Goal: Find specific page/section: Find specific page/section

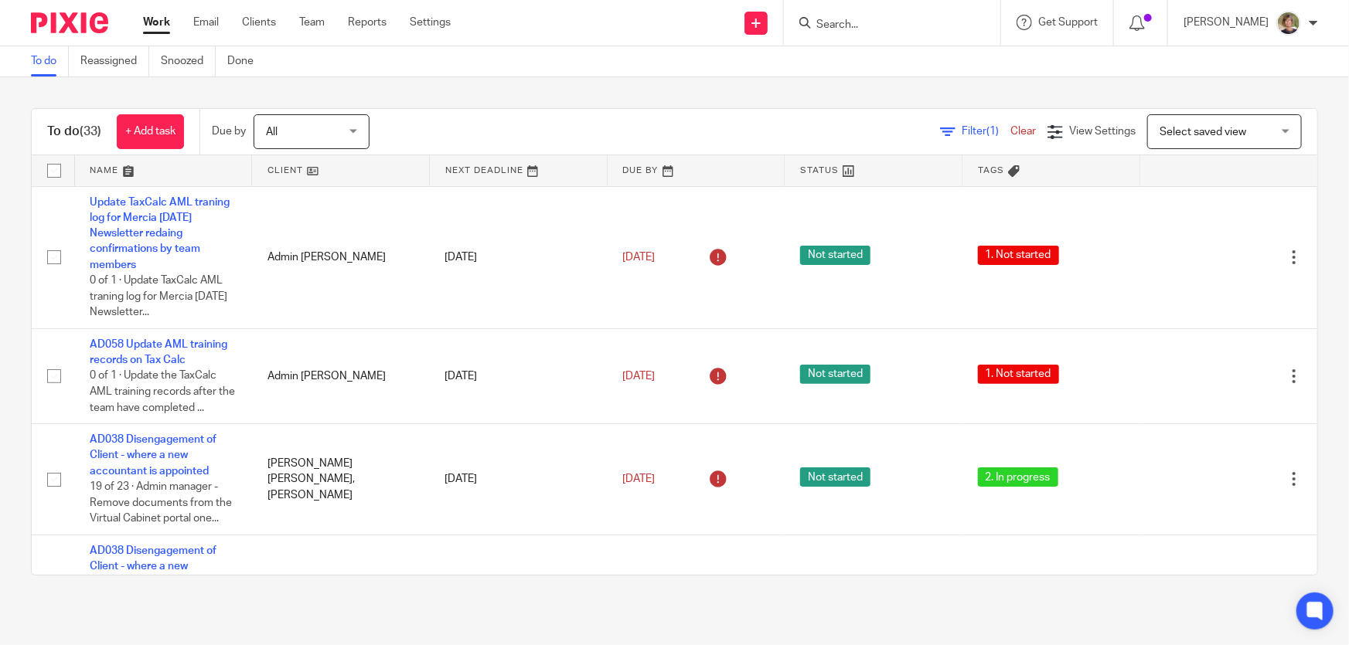
scroll to position [1781, 0]
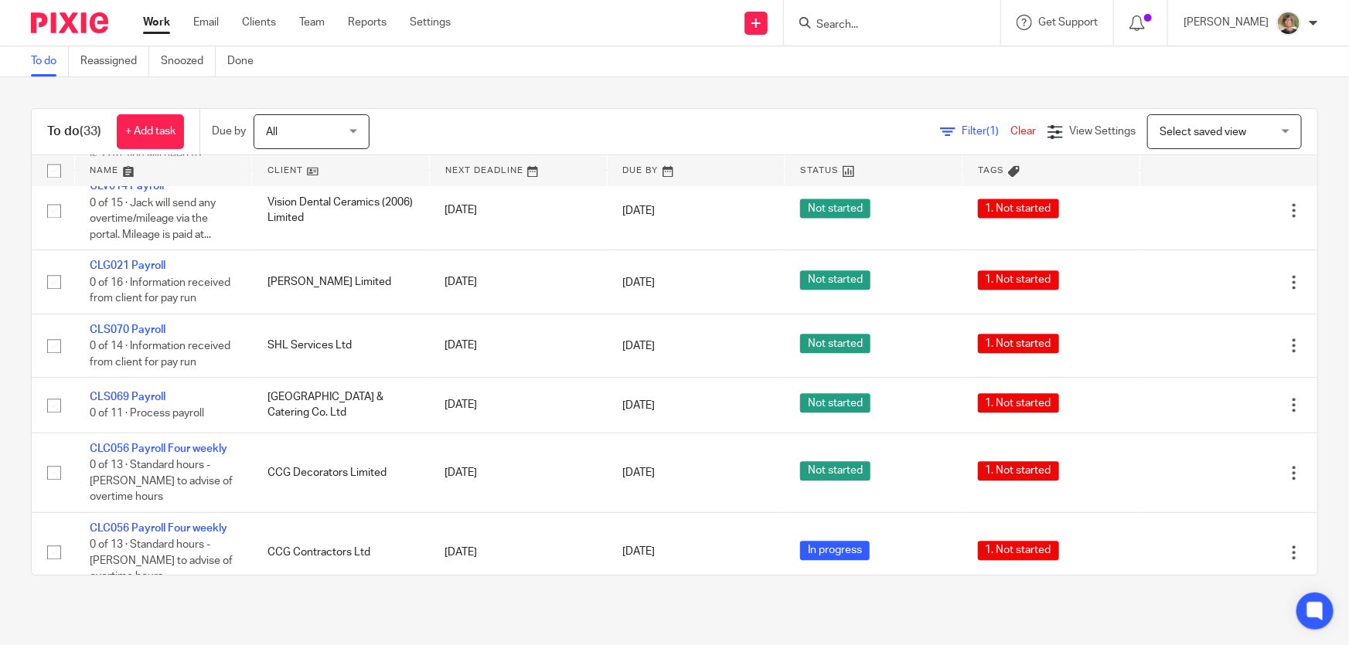
click at [881, 21] on input "Search" at bounding box center [884, 26] width 139 height 14
type input "the vintage"
click at [897, 65] on link at bounding box center [942, 67] width 261 height 36
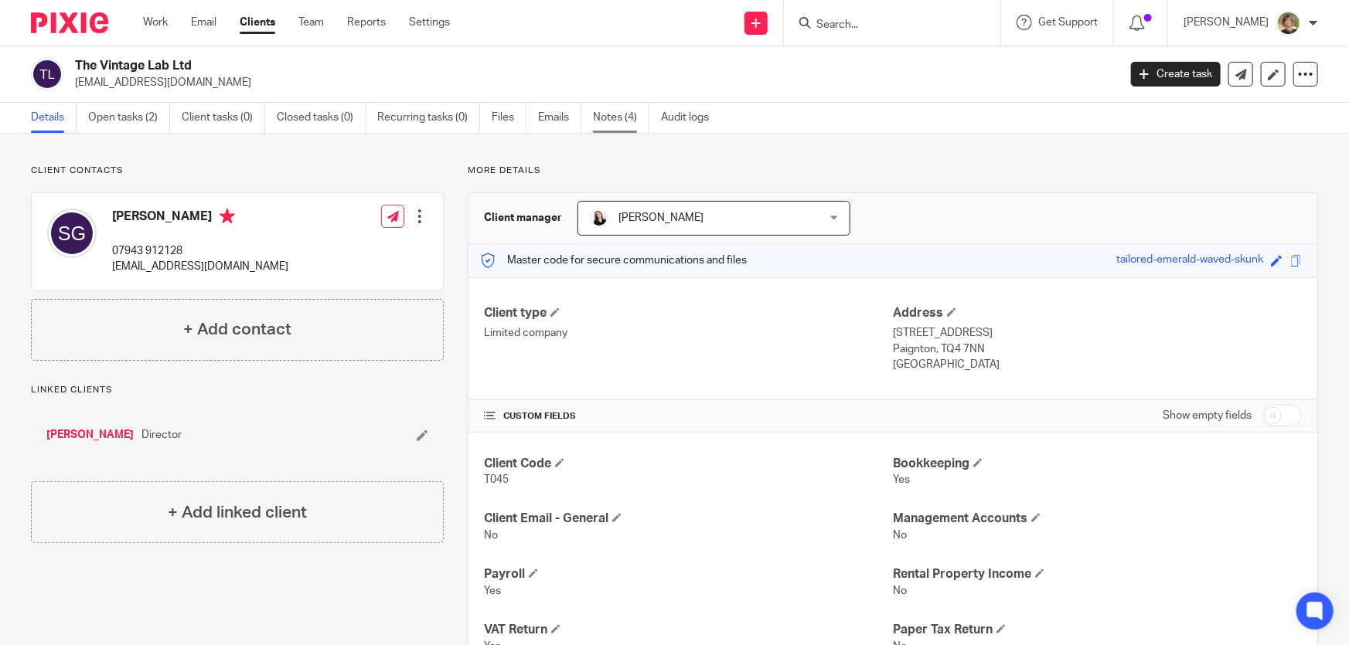
click at [606, 120] on link "Notes (4)" at bounding box center [621, 118] width 56 height 30
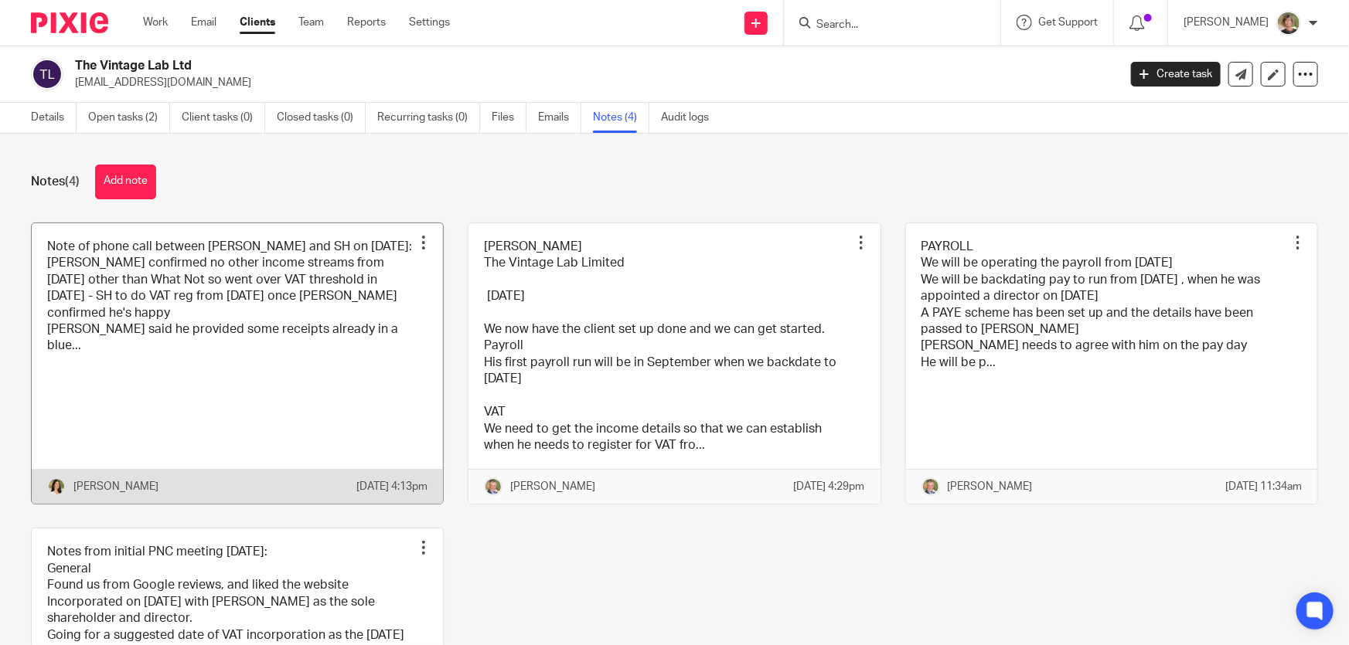
click at [216, 424] on link at bounding box center [237, 363] width 411 height 281
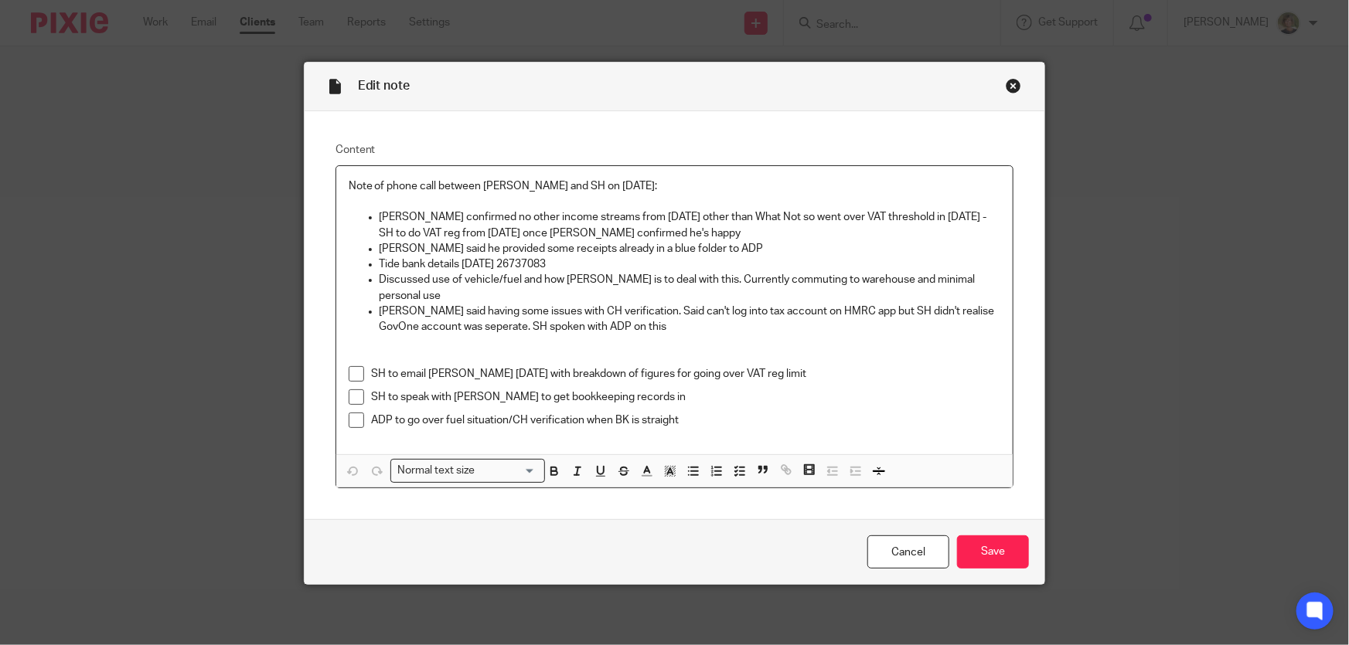
click at [1008, 87] on div "Close this dialog window" at bounding box center [1013, 85] width 15 height 15
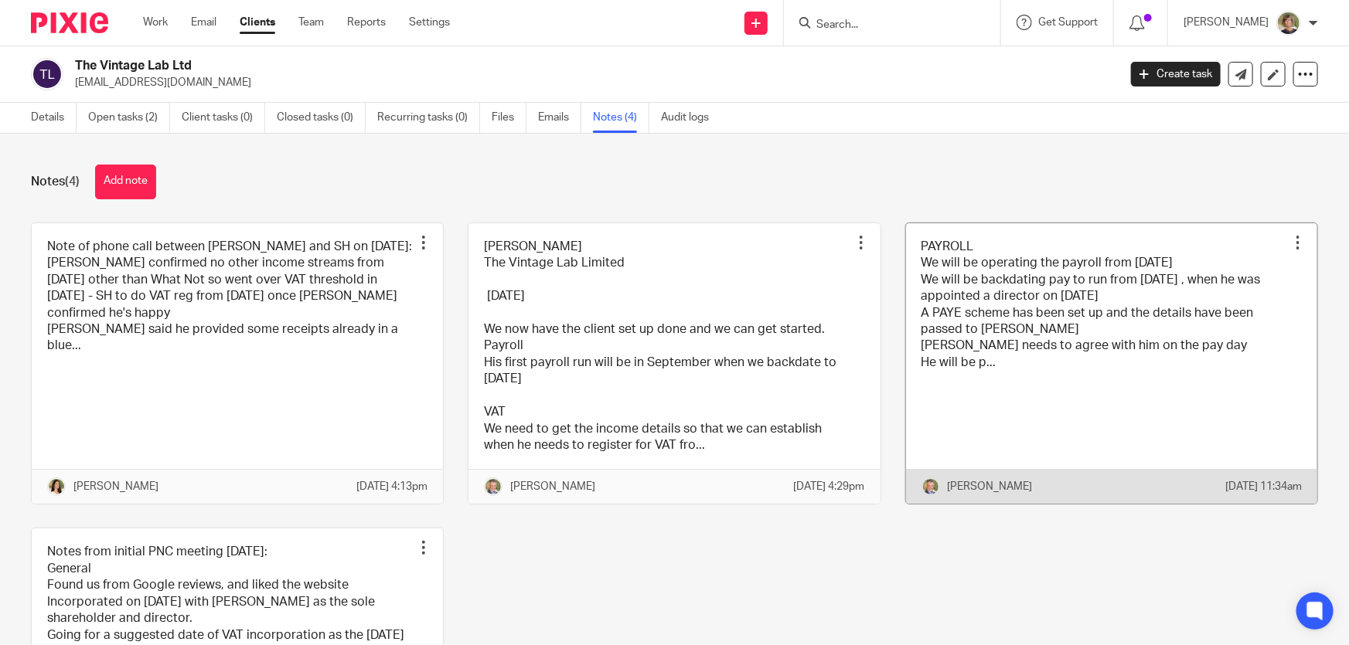
click at [1127, 430] on link at bounding box center [1111, 363] width 411 height 281
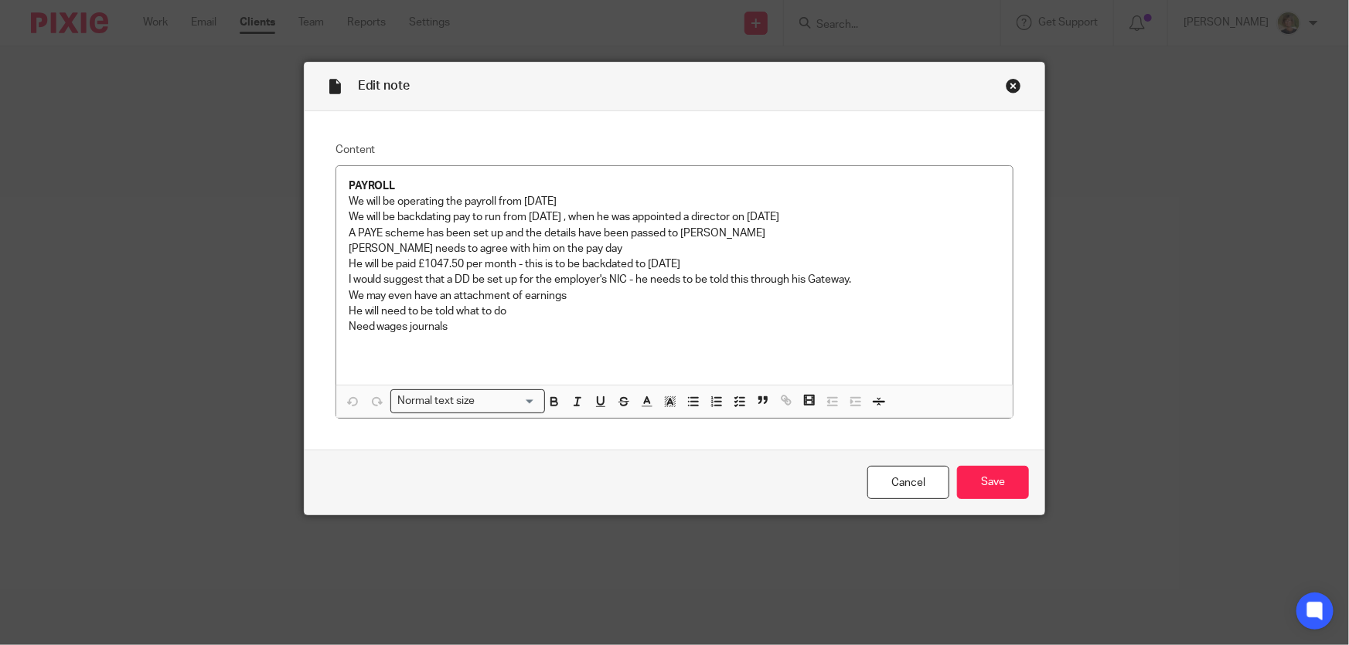
click at [1011, 79] on div "Close this dialog window" at bounding box center [1013, 85] width 15 height 15
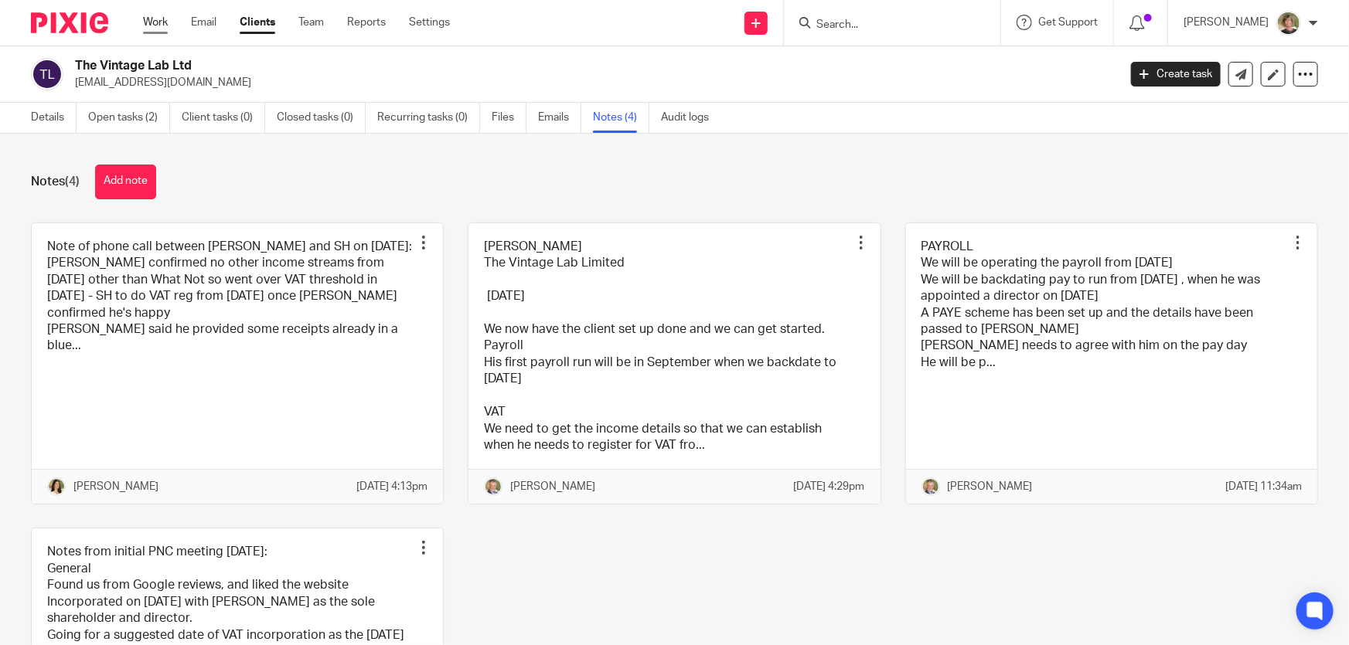
click at [155, 24] on link "Work" at bounding box center [155, 22] width 25 height 15
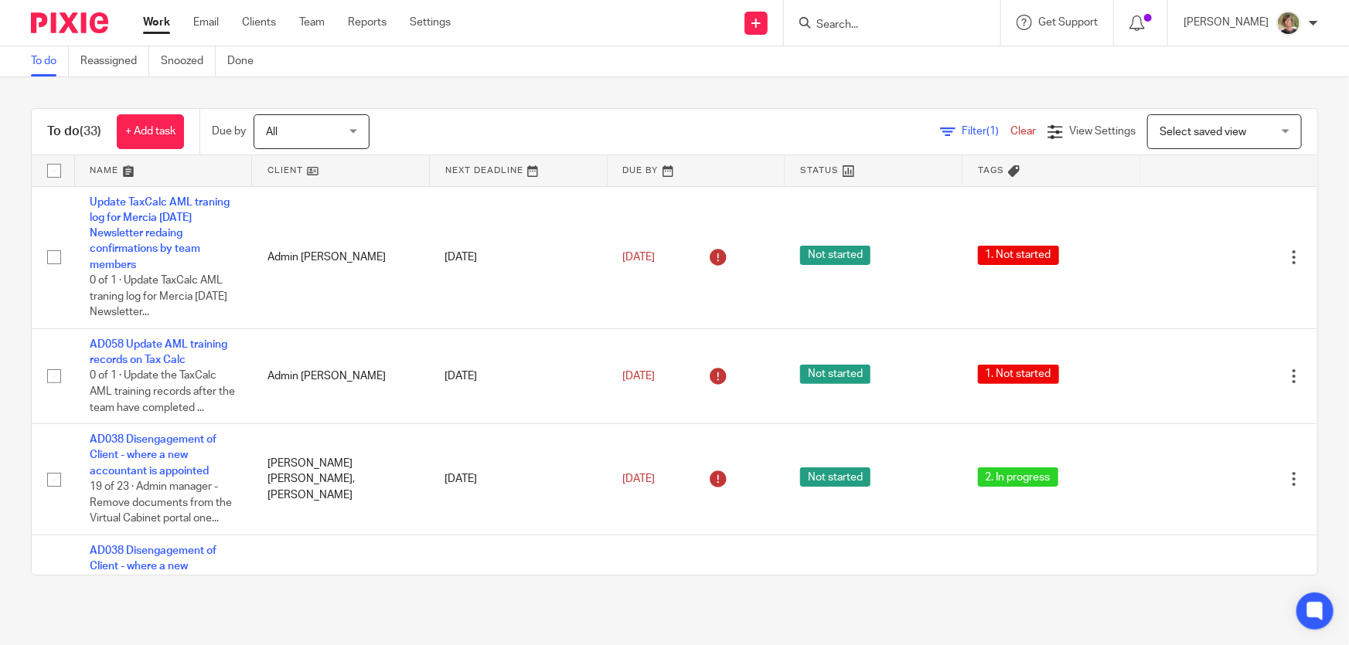
click at [900, 8] on div at bounding box center [892, 23] width 216 height 46
click at [897, 22] on input "Search" at bounding box center [884, 26] width 139 height 14
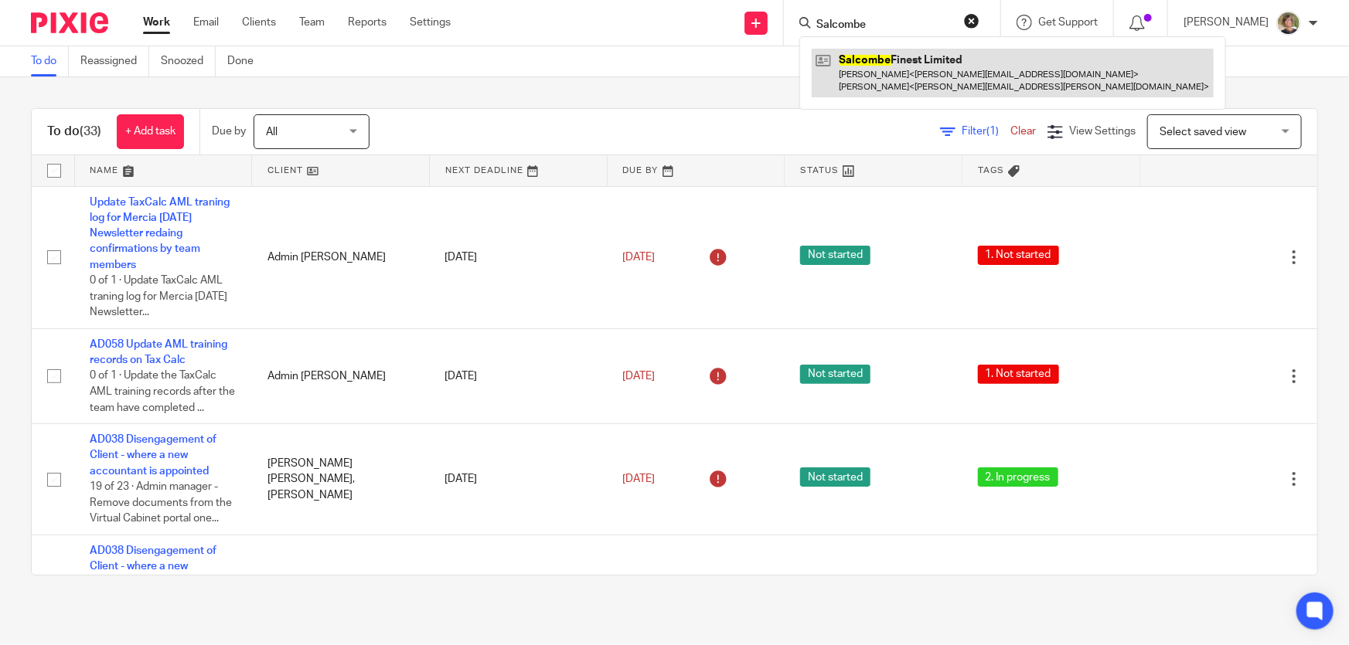
type input "Salcombe"
click at [918, 70] on link at bounding box center [1013, 73] width 402 height 48
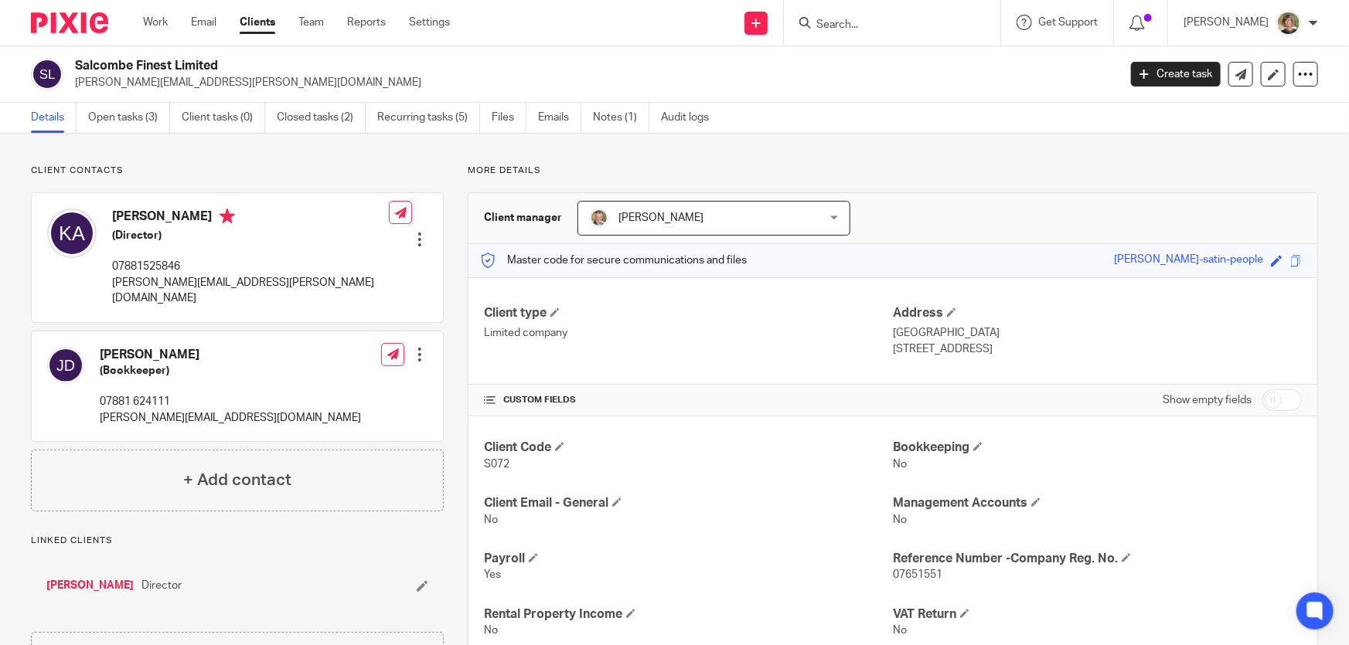
click at [927, 19] on input "Search" at bounding box center [884, 26] width 139 height 14
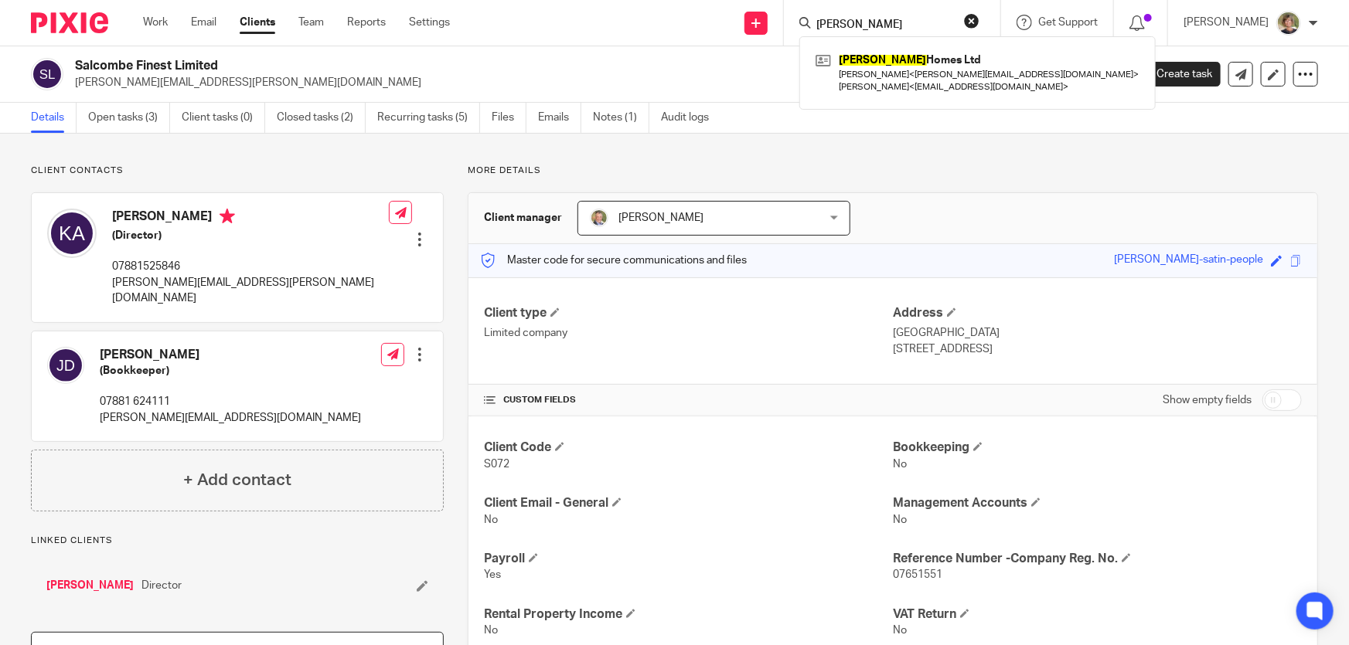
type input "[PERSON_NAME]"
